Goal: Task Accomplishment & Management: Use online tool/utility

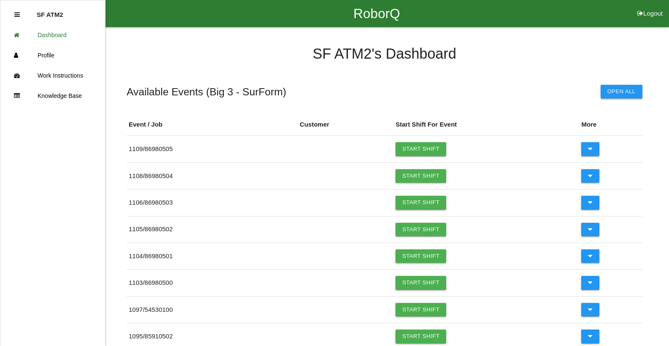
click at [623, 96] on button "Open All" at bounding box center [622, 92] width 42 height 14
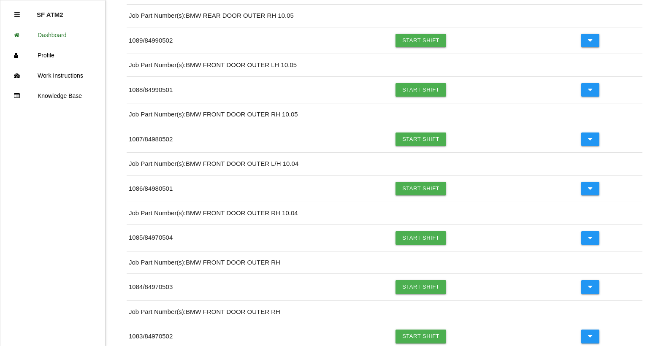
scroll to position [581, 0]
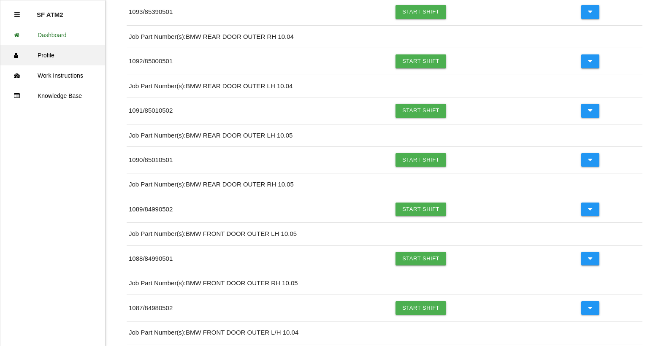
click at [37, 56] on link "Profile" at bounding box center [52, 55] width 105 height 20
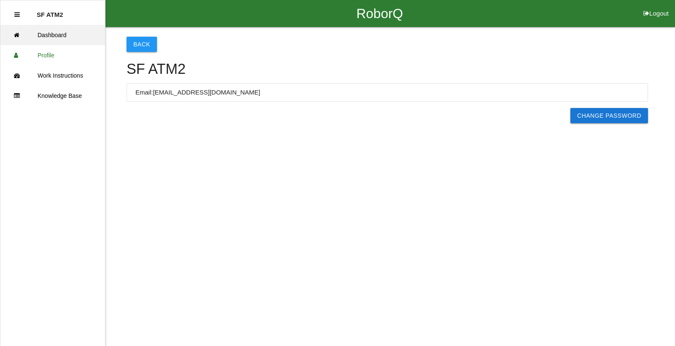
click at [64, 39] on link "Dashboard" at bounding box center [52, 35] width 105 height 20
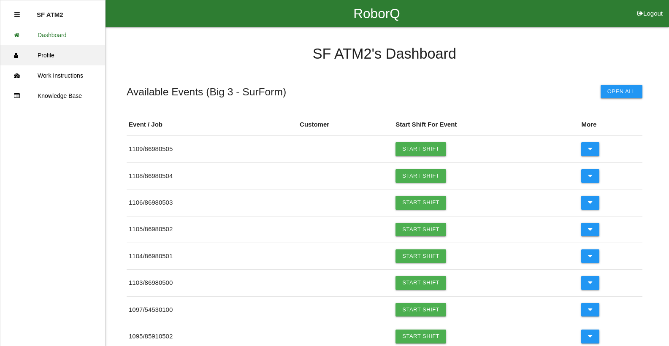
click at [55, 46] on link "Profile" at bounding box center [52, 55] width 105 height 20
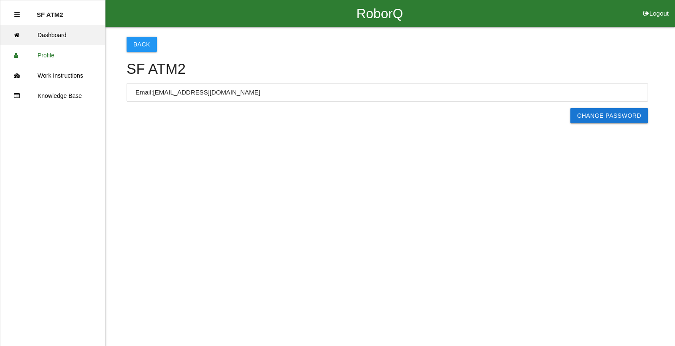
click at [64, 30] on link "Dashboard" at bounding box center [52, 35] width 105 height 20
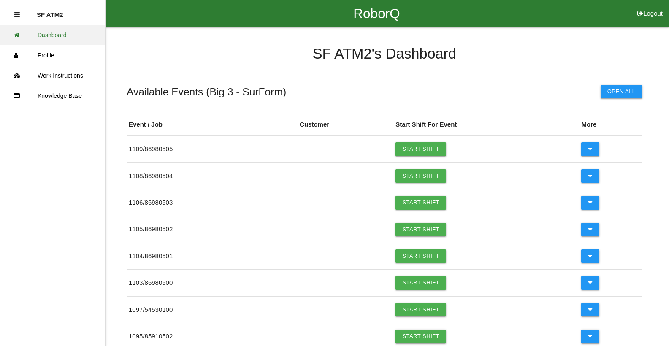
click at [68, 38] on link "Dashboard" at bounding box center [52, 35] width 105 height 20
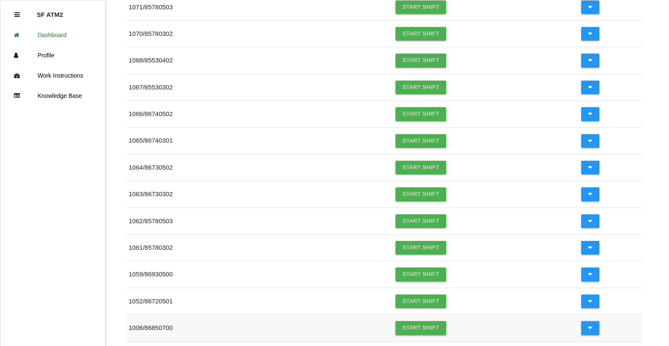
scroll to position [718, 0]
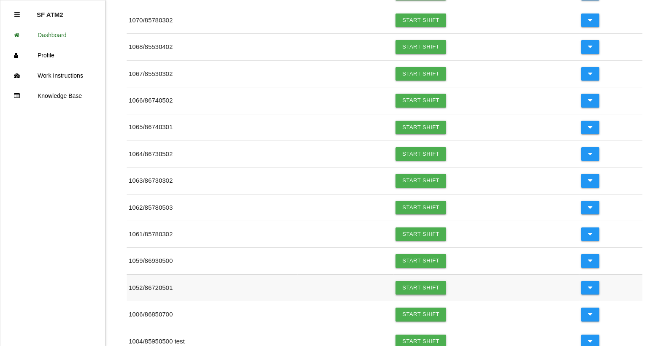
click at [427, 290] on link "Start Shift" at bounding box center [421, 288] width 51 height 14
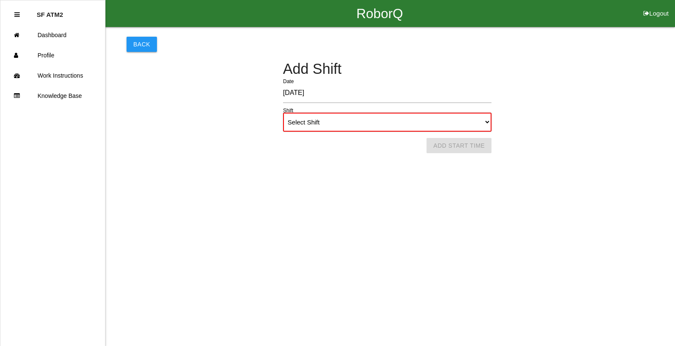
click at [381, 127] on select "Select Shift 1st Shift 2nd Shift 3rd Shift 4th Shift" at bounding box center [387, 122] width 209 height 19
select select "1"
click at [283, 113] on select "Select Shift 1st Shift 2nd Shift 3rd Shift 4th Shift" at bounding box center [387, 122] width 209 height 19
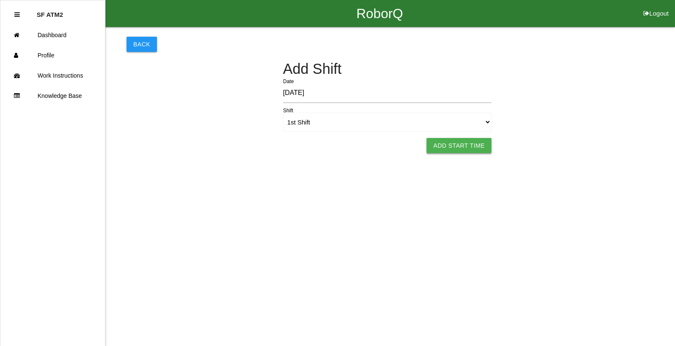
click at [470, 144] on button "Add Start Time" at bounding box center [459, 145] width 65 height 15
select select "9"
select select "46"
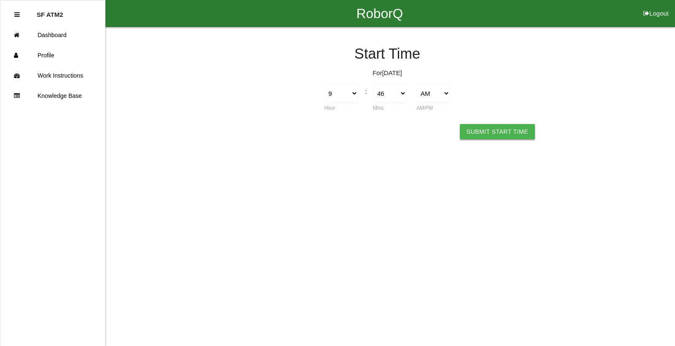
click at [493, 135] on button "Submit Start Time" at bounding box center [497, 131] width 75 height 15
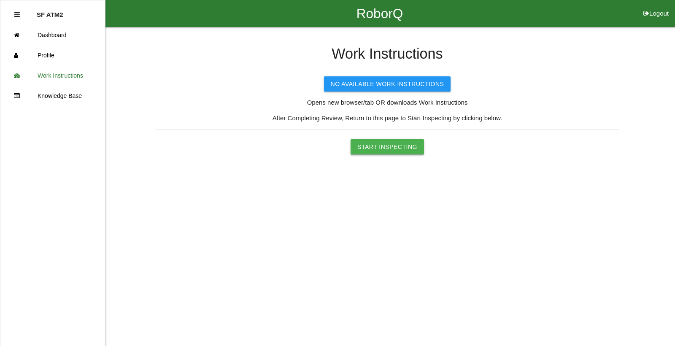
click at [374, 152] on button "Start Inspecting" at bounding box center [387, 146] width 73 height 15
